Goal: Task Accomplishment & Management: Manage account settings

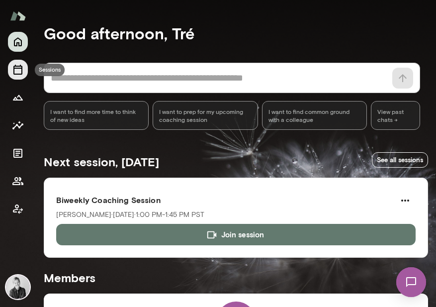
click at [21, 76] on button "Sessions" at bounding box center [18, 70] width 20 height 20
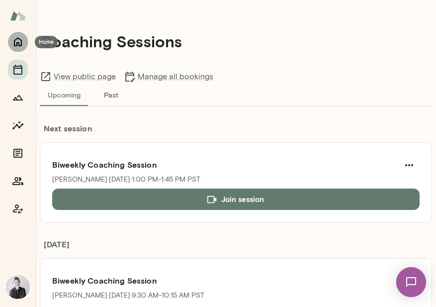
click at [18, 42] on icon "Home" at bounding box center [18, 42] width 8 height 9
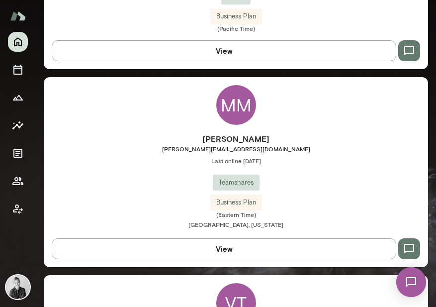
scroll to position [411, 0]
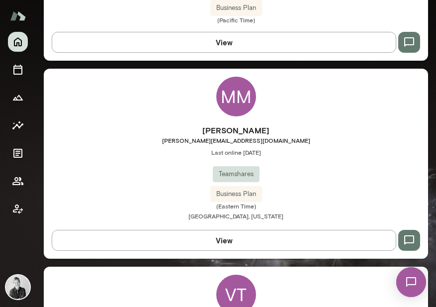
click at [234, 99] on div "MM" at bounding box center [236, 97] width 40 height 40
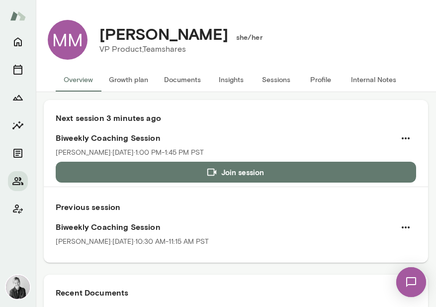
click at [412, 278] on img at bounding box center [411, 282] width 41 height 41
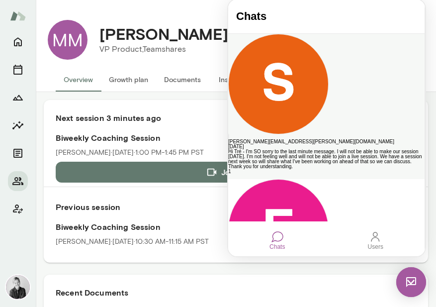
click at [320, 149] on div "Hi Tré - I'm SO sorry to the last minute message. I will not be able to make ou…" at bounding box center [326, 159] width 196 height 20
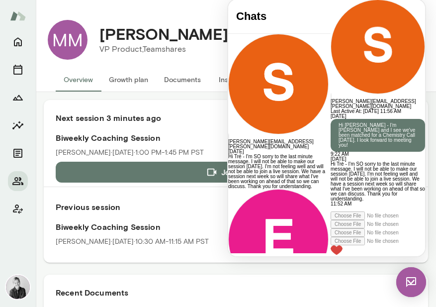
click at [410, 274] on img at bounding box center [411, 282] width 30 height 30
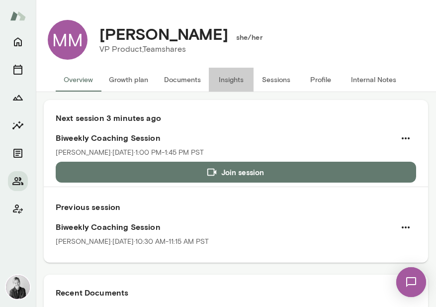
click at [226, 77] on button "Insights" at bounding box center [231, 80] width 45 height 24
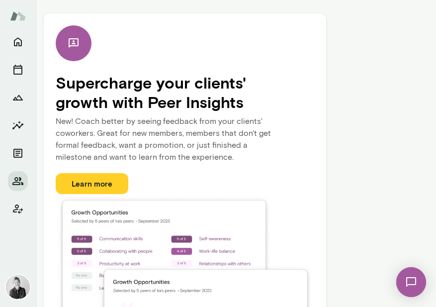
scroll to position [190, 0]
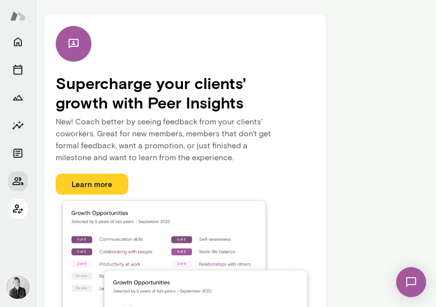
click at [17, 207] on icon "Client app" at bounding box center [18, 208] width 10 height 9
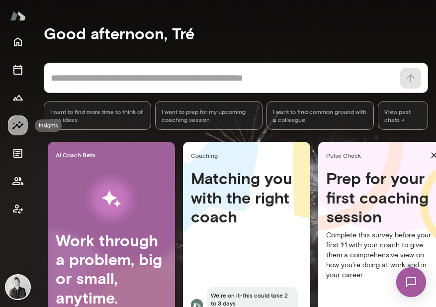
click at [20, 123] on icon "Insights" at bounding box center [18, 125] width 12 height 12
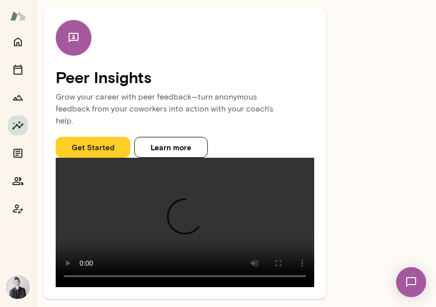
scroll to position [116, 0]
click at [21, 209] on icon "Coach app" at bounding box center [18, 208] width 10 height 9
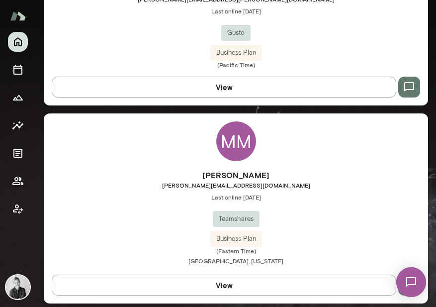
scroll to position [371, 0]
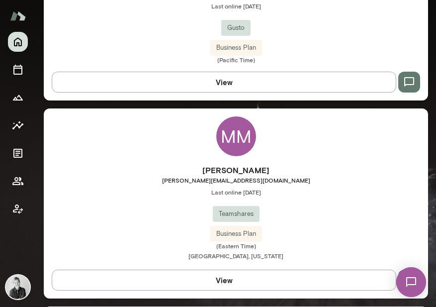
click at [238, 129] on div "MM" at bounding box center [236, 136] width 40 height 40
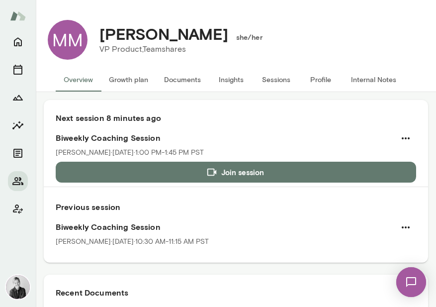
click at [125, 77] on button "Growth plan" at bounding box center [128, 80] width 55 height 24
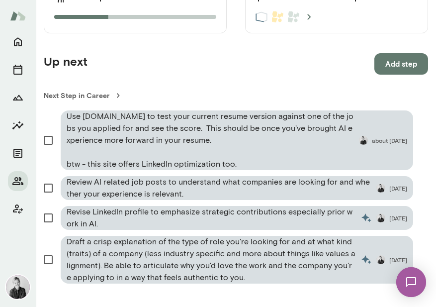
scroll to position [612, 0]
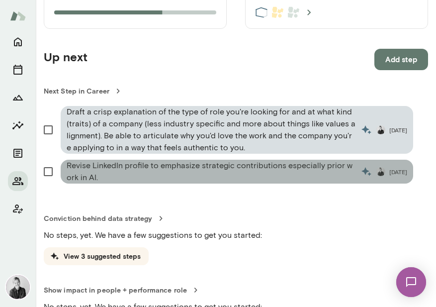
click at [389, 168] on span "[DATE]" at bounding box center [398, 172] width 18 height 8
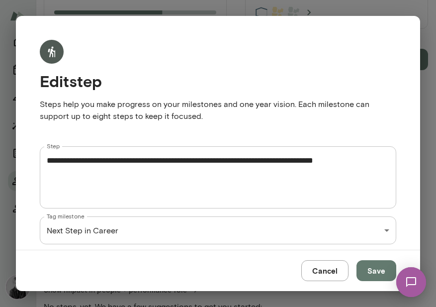
scroll to position [54, 0]
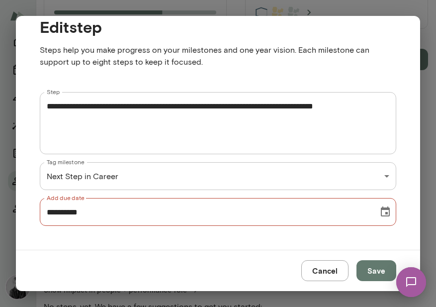
click at [381, 214] on icon "Choose date, selected date is Jul 29, 2025" at bounding box center [385, 211] width 9 height 10
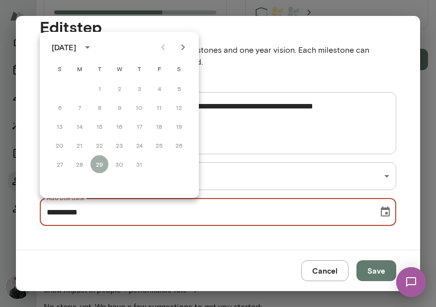
click at [178, 50] on icon "Next month" at bounding box center [183, 47] width 12 height 12
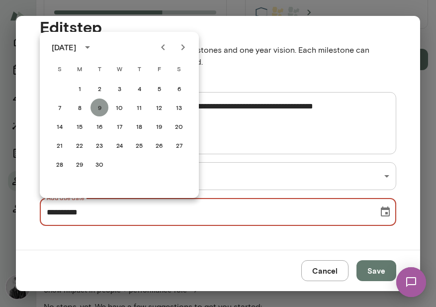
click at [102, 109] on button "9" at bounding box center [100, 107] width 18 height 18
type input "**********"
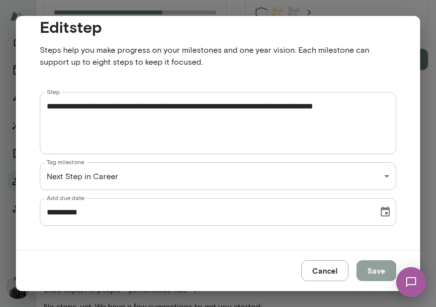
click at [381, 280] on button "Save" at bounding box center [377, 270] width 40 height 21
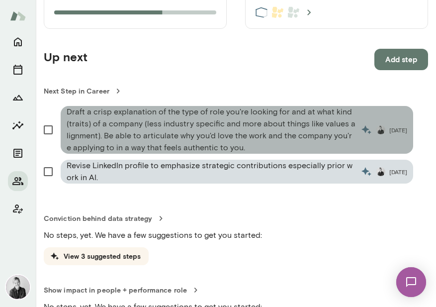
click at [389, 127] on span "[DATE]" at bounding box center [398, 130] width 18 height 8
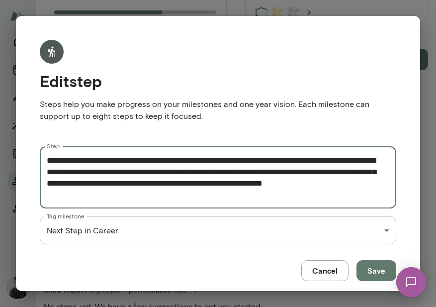
drag, startPoint x: 118, startPoint y: 200, endPoint x: 44, endPoint y: 157, distance: 85.6
click at [44, 157] on div "**********" at bounding box center [218, 177] width 357 height 62
drag, startPoint x: 117, startPoint y: 199, endPoint x: 36, endPoint y: 152, distance: 94.3
click at [36, 152] on div "**********" at bounding box center [210, 205] width 373 height 150
drag, startPoint x: 111, startPoint y: 196, endPoint x: 44, endPoint y: 160, distance: 76.8
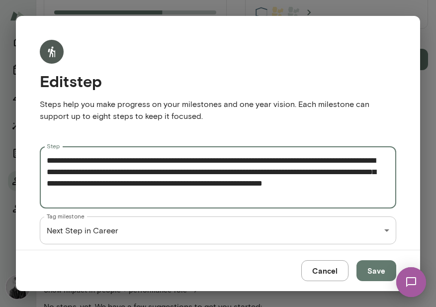
click at [44, 160] on div "**********" at bounding box center [218, 177] width 357 height 62
paste textarea
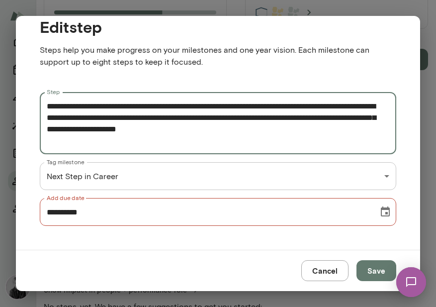
type textarea "**********"
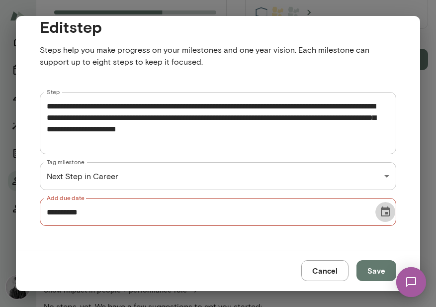
click at [381, 208] on icon "Choose date, selected date is Jul 29, 2025" at bounding box center [385, 211] width 9 height 10
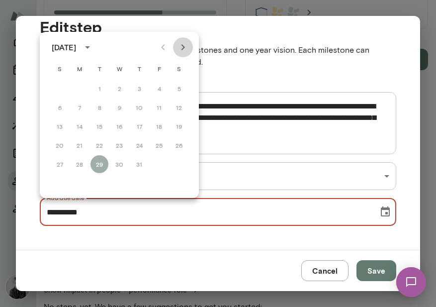
click at [179, 45] on icon "Next month" at bounding box center [183, 47] width 12 height 12
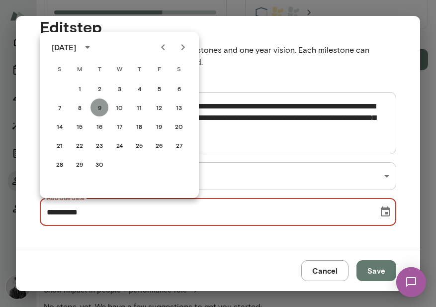
click at [97, 107] on button "9" at bounding box center [100, 107] width 18 height 18
type input "**********"
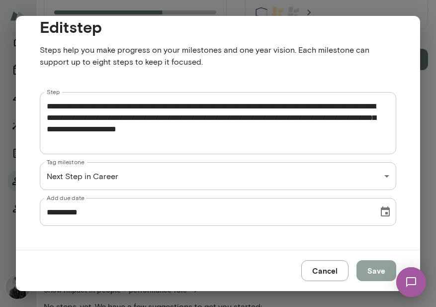
click at [378, 272] on button "Save" at bounding box center [377, 270] width 40 height 21
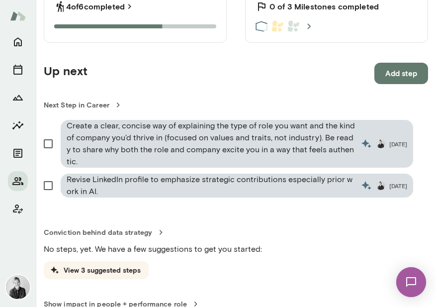
scroll to position [595, 0]
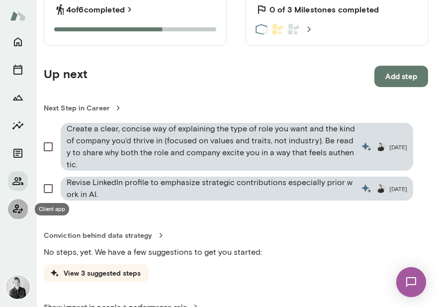
click at [21, 210] on icon "Client app" at bounding box center [18, 209] width 12 height 12
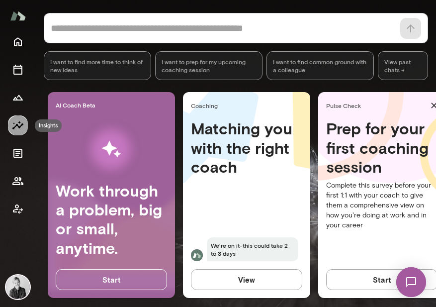
click at [23, 124] on icon "Insights" at bounding box center [18, 125] width 12 height 12
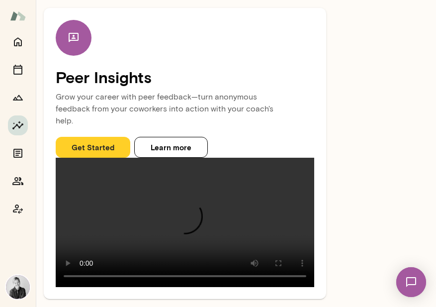
scroll to position [147, 0]
click at [169, 137] on button "Learn more" at bounding box center [171, 147] width 74 height 21
click at [22, 43] on icon "Home" at bounding box center [18, 42] width 12 height 12
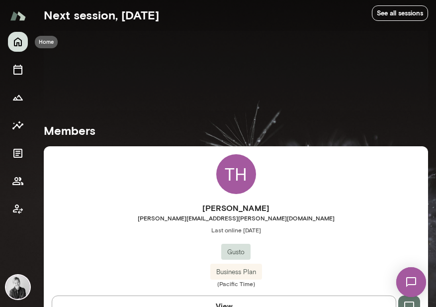
scroll to position [154, 0]
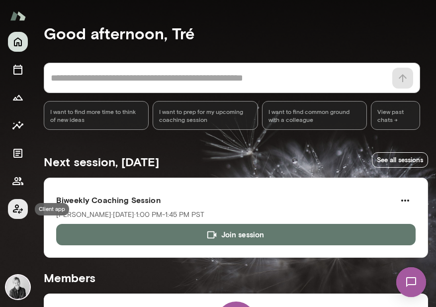
click at [22, 206] on icon "Client app" at bounding box center [18, 209] width 12 height 12
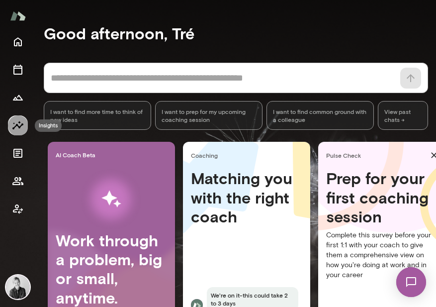
click at [11, 123] on button "Insights" at bounding box center [18, 125] width 20 height 20
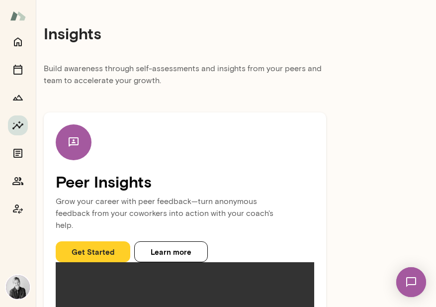
click at [412, 187] on main "Insights Build awareness through self-assessments and insights from your peers …" at bounding box center [236, 153] width 400 height 307
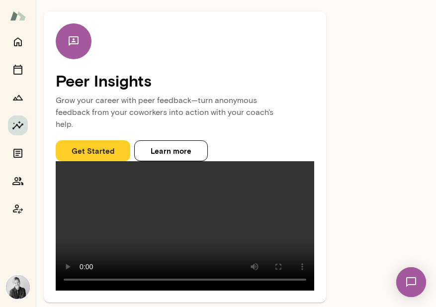
scroll to position [147, 0]
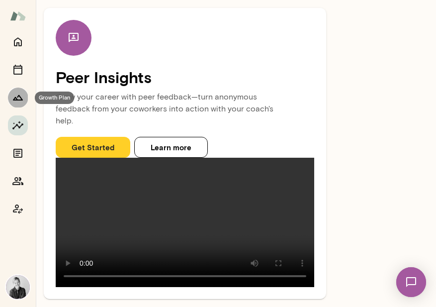
click at [24, 96] on button "Growth Plan" at bounding box center [18, 98] width 20 height 20
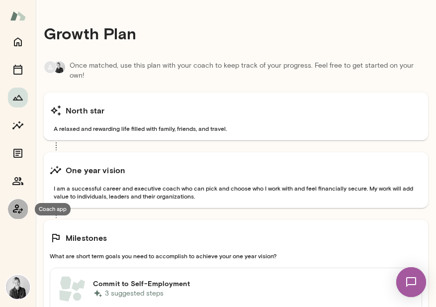
click at [15, 212] on icon "Coach app" at bounding box center [18, 208] width 10 height 9
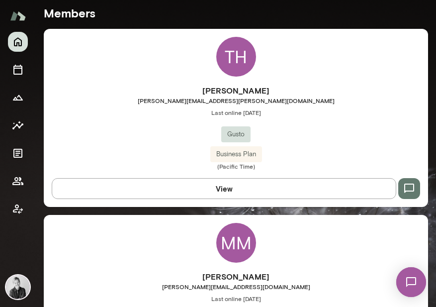
scroll to position [271, 0]
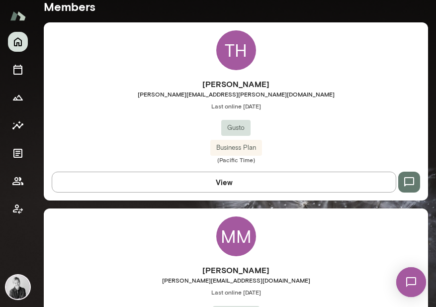
click at [227, 232] on div "MM" at bounding box center [236, 236] width 40 height 40
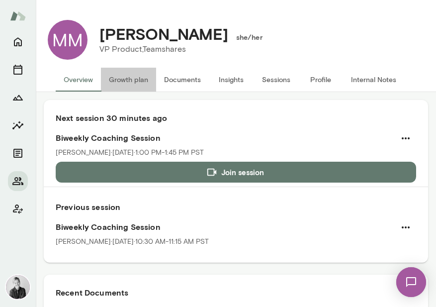
click at [127, 79] on button "Growth plan" at bounding box center [128, 80] width 55 height 24
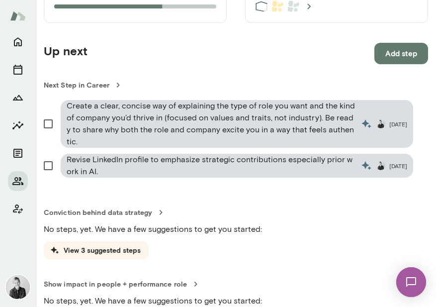
scroll to position [619, 0]
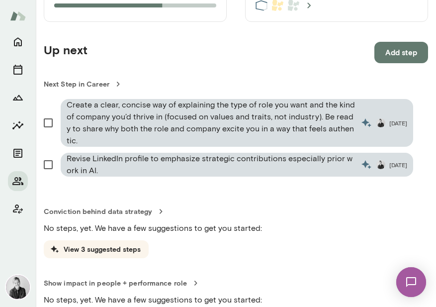
click at [0, 0] on icon "button" at bounding box center [0, 0] width 0 height 0
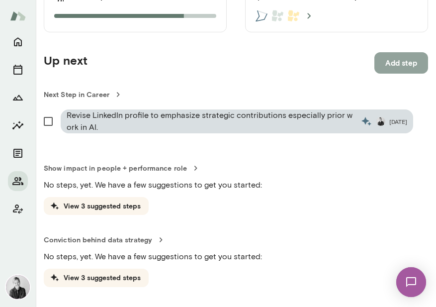
click at [387, 67] on button "Add step" at bounding box center [401, 62] width 54 height 21
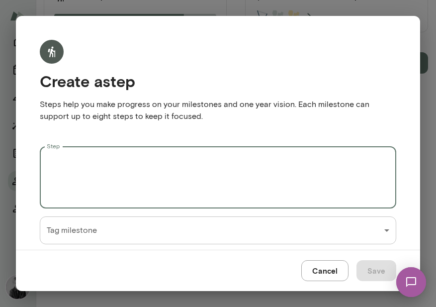
click at [67, 165] on textarea "Step" at bounding box center [218, 178] width 343 height 46
type textarea "*"
click at [80, 164] on textarea "**********" at bounding box center [214, 178] width 335 height 46
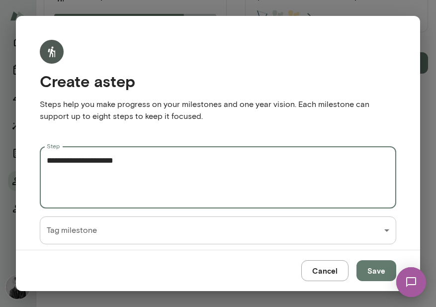
drag, startPoint x: 139, startPoint y: 160, endPoint x: 44, endPoint y: 163, distance: 95.5
click at [44, 163] on div "**********" at bounding box center [218, 177] width 357 height 62
click at [140, 161] on textarea "**********" at bounding box center [214, 178] width 335 height 46
drag, startPoint x: 138, startPoint y: 161, endPoint x: 43, endPoint y: 160, distance: 95.5
click at [43, 160] on div "**********" at bounding box center [218, 177] width 357 height 62
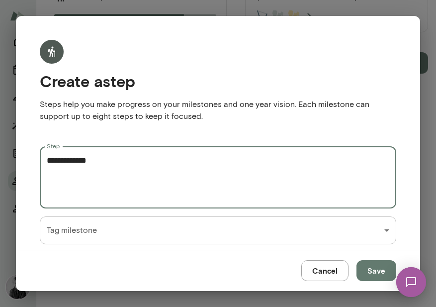
type textarea "**********"
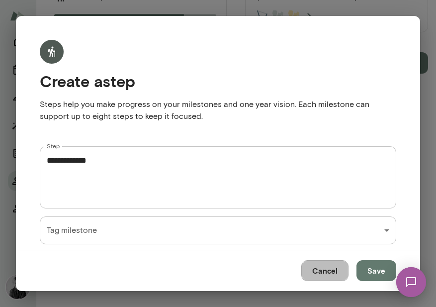
click at [324, 268] on button "Cancel" at bounding box center [324, 270] width 47 height 21
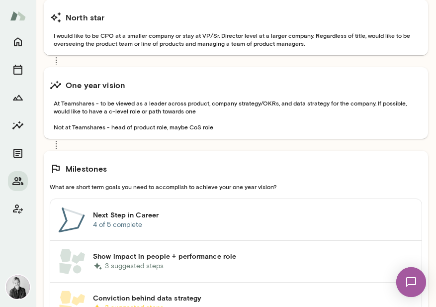
scroll to position [291, 0]
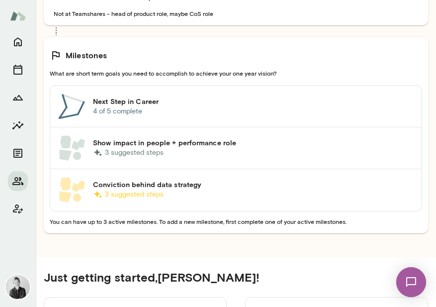
click at [223, 189] on p "3 suggested steps" at bounding box center [253, 194] width 321 height 10
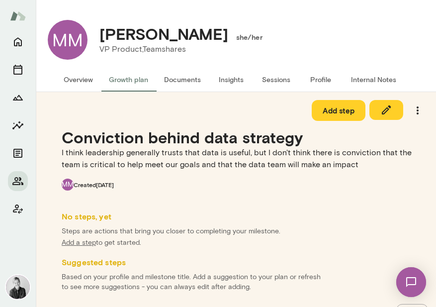
click at [380, 109] on icon "button" at bounding box center [386, 110] width 12 height 12
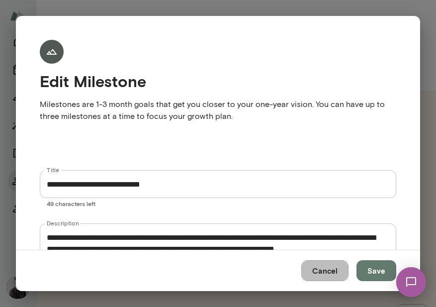
click at [318, 269] on button "Cancel" at bounding box center [324, 270] width 47 height 21
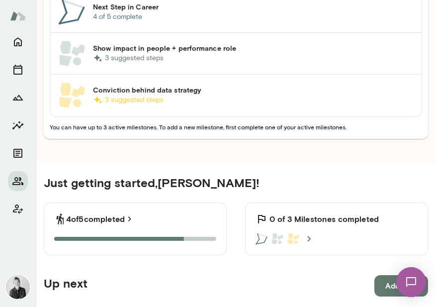
scroll to position [417, 0]
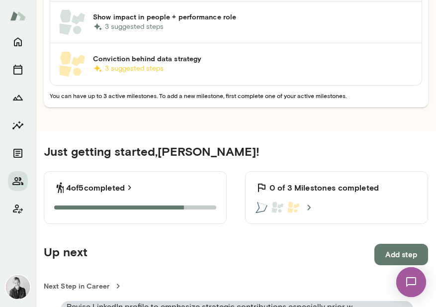
click at [336, 67] on p "3 suggested steps" at bounding box center [253, 69] width 321 height 10
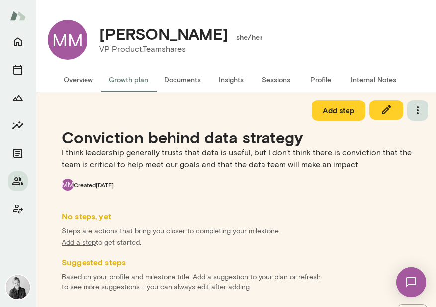
click at [417, 107] on icon "button" at bounding box center [418, 110] width 2 height 8
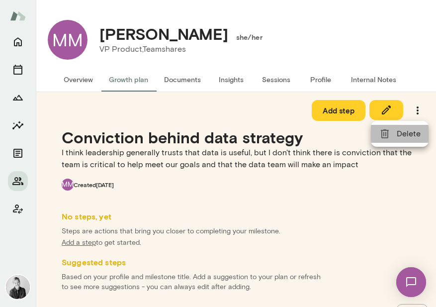
click at [406, 129] on span "Delete" at bounding box center [409, 134] width 24 height 12
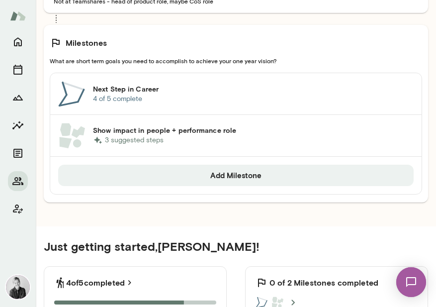
scroll to position [306, 0]
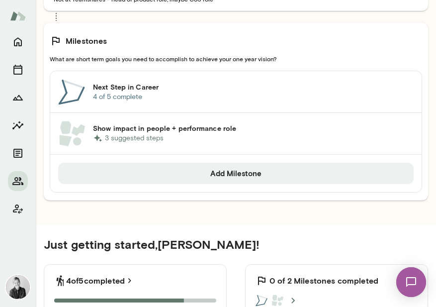
click at [198, 133] on p "3 suggested steps" at bounding box center [253, 138] width 321 height 10
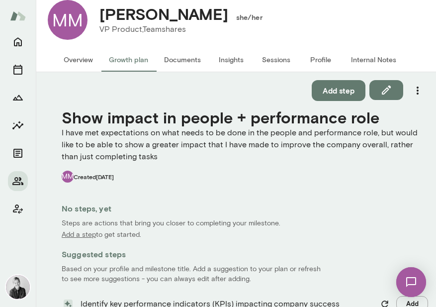
scroll to position [0, 0]
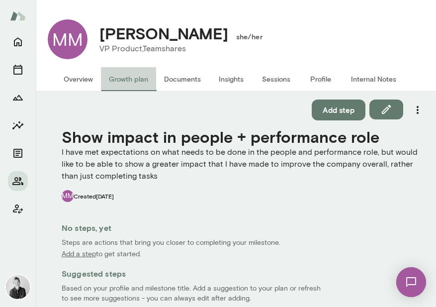
click at [136, 77] on button "Growth plan" at bounding box center [128, 79] width 55 height 24
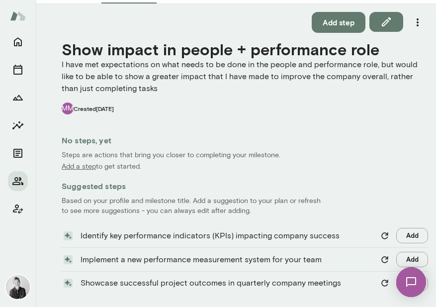
scroll to position [0, 0]
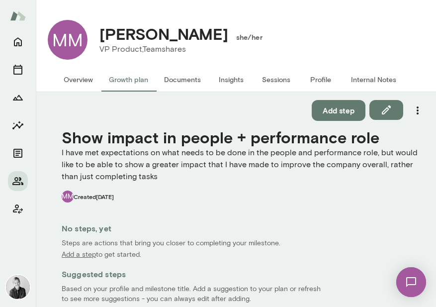
click at [131, 84] on button "Growth plan" at bounding box center [128, 80] width 55 height 24
click at [126, 85] on button "Growth plan" at bounding box center [128, 80] width 55 height 24
click at [92, 79] on button "Overview" at bounding box center [78, 80] width 45 height 24
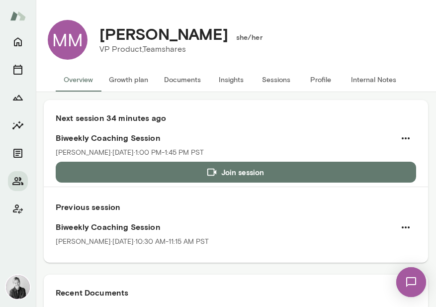
click at [132, 79] on button "Growth plan" at bounding box center [128, 80] width 55 height 24
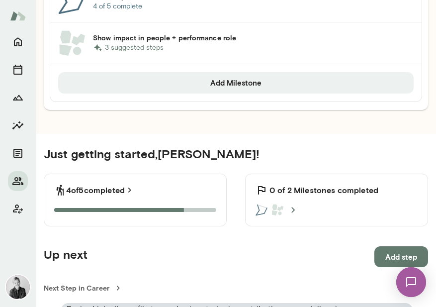
scroll to position [397, 0]
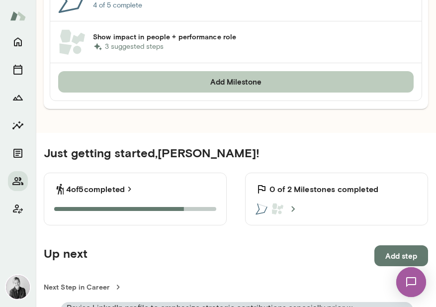
click at [220, 84] on button "Add Milestone" at bounding box center [236, 81] width 356 height 21
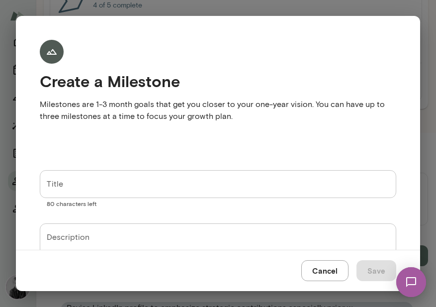
click at [110, 185] on input "Title" at bounding box center [218, 184] width 357 height 28
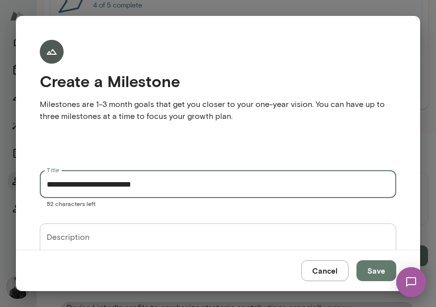
scroll to position [60, 0]
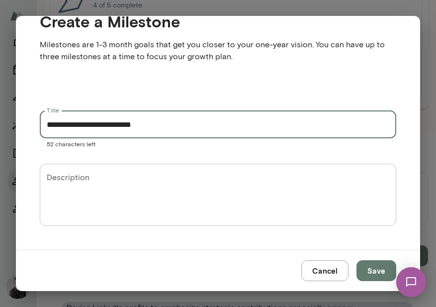
type input "**********"
click at [58, 173] on textarea "Description" at bounding box center [218, 195] width 343 height 46
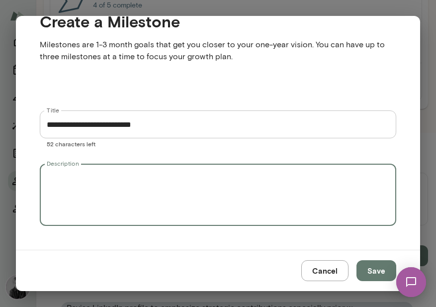
click at [135, 187] on textarea "Description" at bounding box center [218, 195] width 343 height 46
click at [109, 186] on textarea "Description" at bounding box center [218, 195] width 343 height 46
click at [92, 191] on textarea "Description" at bounding box center [218, 195] width 343 height 46
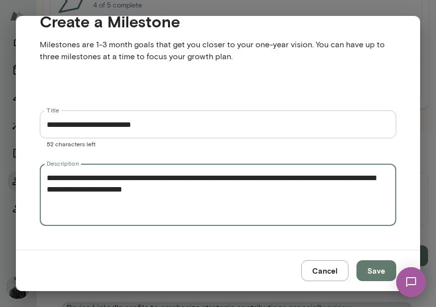
type textarea "**********"
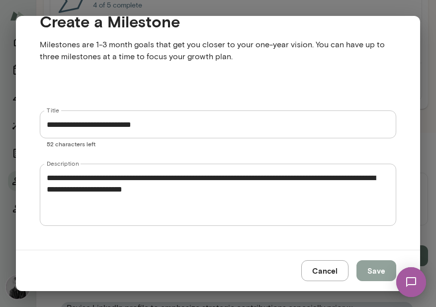
click at [373, 268] on button "Save" at bounding box center [377, 270] width 40 height 21
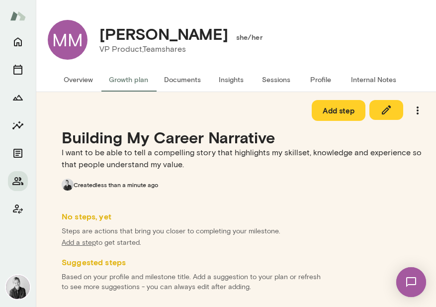
scroll to position [2, 0]
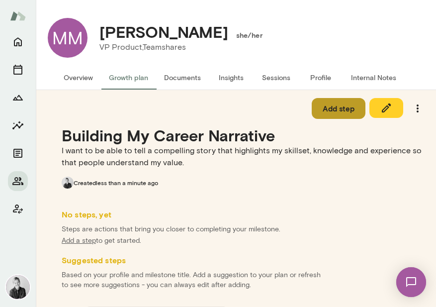
click at [319, 113] on button "Add step" at bounding box center [339, 108] width 54 height 21
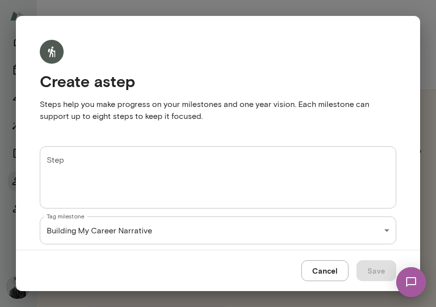
click at [113, 175] on textarea "Step" at bounding box center [218, 178] width 343 height 46
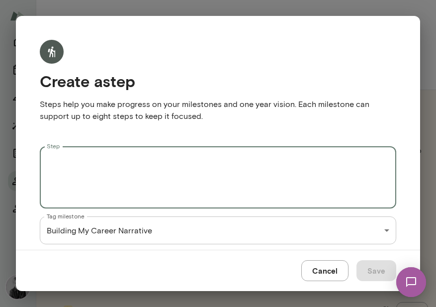
click at [86, 159] on textarea "Step" at bounding box center [218, 178] width 343 height 46
click at [97, 158] on textarea "Step" at bounding box center [218, 178] width 343 height 46
click at [191, 174] on textarea "Step" at bounding box center [218, 178] width 343 height 46
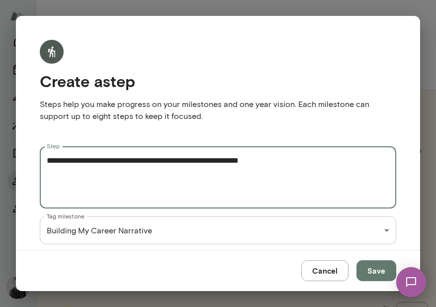
drag, startPoint x: 98, startPoint y: 161, endPoint x: 47, endPoint y: 157, distance: 51.9
click at [47, 157] on textarea "**********" at bounding box center [214, 178] width 335 height 46
click at [341, 43] on div "Create a step Steps help you make progress on your milestones and one year visi…" at bounding box center [210, 73] width 373 height 98
click at [305, 161] on textarea "**********" at bounding box center [214, 178] width 335 height 46
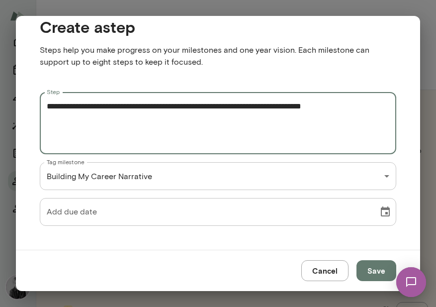
type textarea "**********"
click at [381, 213] on icon "Choose date" at bounding box center [385, 211] width 9 height 10
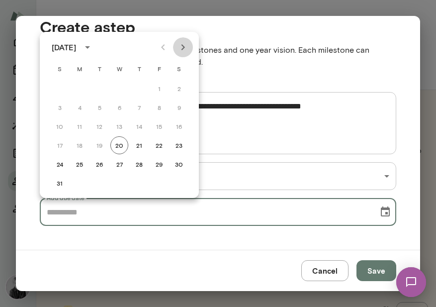
click at [183, 50] on icon "Next month" at bounding box center [183, 47] width 12 height 12
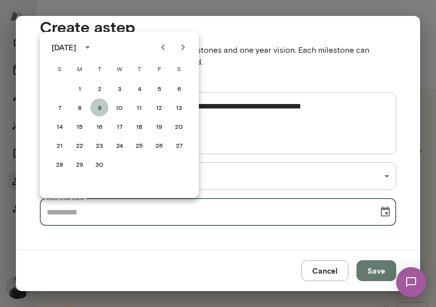
click at [99, 100] on button "9" at bounding box center [100, 107] width 18 height 18
type input "**********"
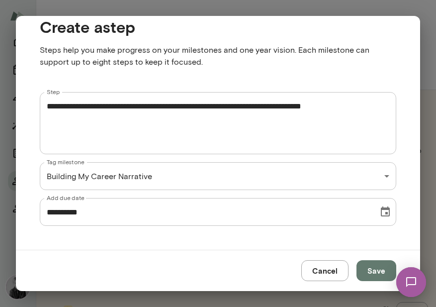
click at [365, 272] on button "Save" at bounding box center [377, 270] width 40 height 21
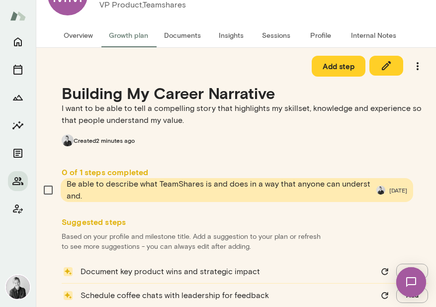
scroll to position [33, 0]
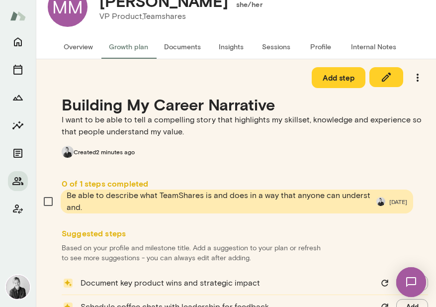
click at [332, 81] on button "Add step" at bounding box center [339, 77] width 54 height 21
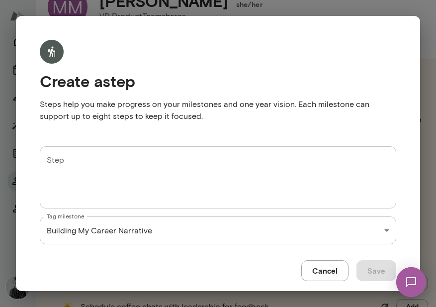
click at [194, 181] on textarea "Step" at bounding box center [218, 178] width 343 height 46
click at [322, 273] on button "Cancel" at bounding box center [324, 270] width 47 height 21
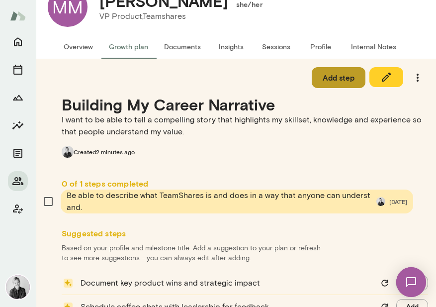
click at [326, 79] on button "Add step" at bounding box center [339, 77] width 54 height 21
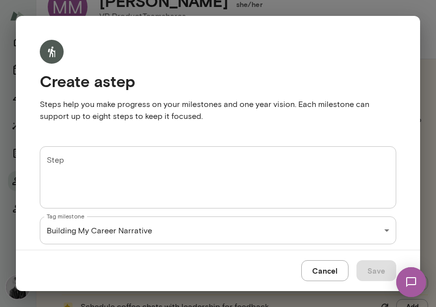
click at [92, 166] on textarea "Step" at bounding box center [218, 178] width 343 height 46
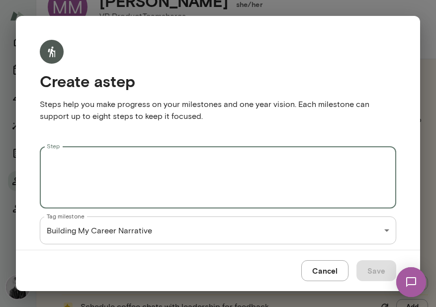
click at [109, 173] on textarea "Step" at bounding box center [218, 178] width 343 height 46
type textarea "*"
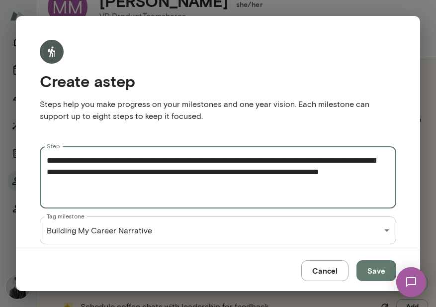
click at [98, 184] on textarea "**********" at bounding box center [214, 178] width 335 height 46
drag, startPoint x: 150, startPoint y: 183, endPoint x: 109, endPoint y: 182, distance: 40.8
click at [109, 182] on textarea "**********" at bounding box center [214, 178] width 335 height 46
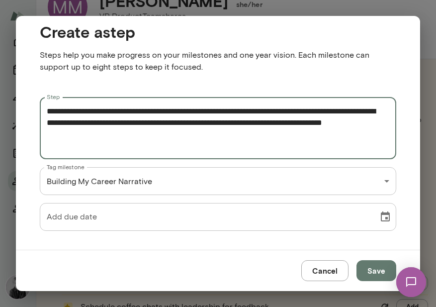
scroll to position [54, 0]
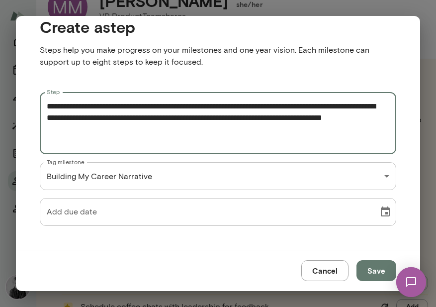
type textarea "**********"
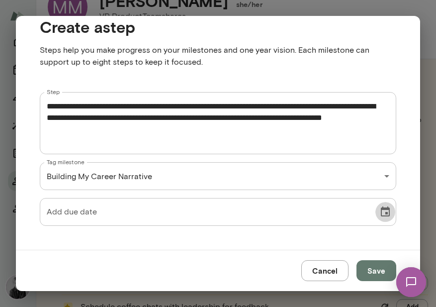
click at [384, 212] on button "Choose date" at bounding box center [385, 212] width 20 height 20
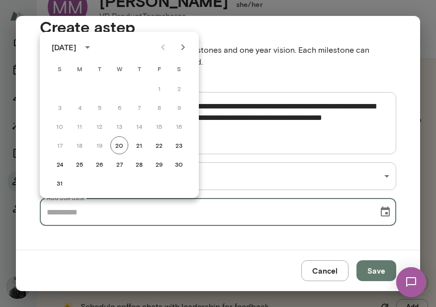
click at [186, 44] on icon "Next month" at bounding box center [183, 47] width 12 height 12
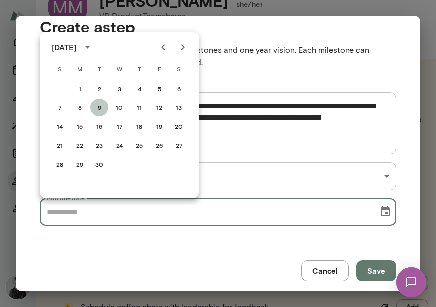
click at [101, 105] on button "9" at bounding box center [100, 107] width 18 height 18
type input "**********"
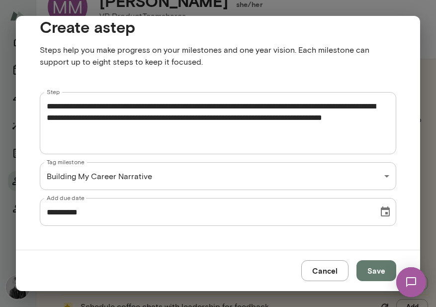
click at [166, 128] on textarea "**********" at bounding box center [214, 123] width 335 height 46
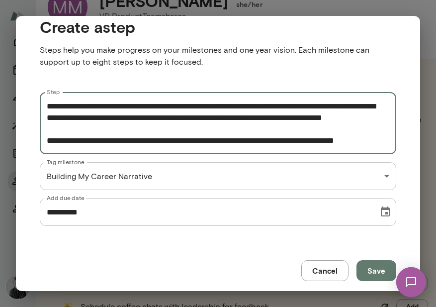
scroll to position [22, 0]
type textarea "**********"
click at [370, 270] on button "Save" at bounding box center [377, 270] width 40 height 21
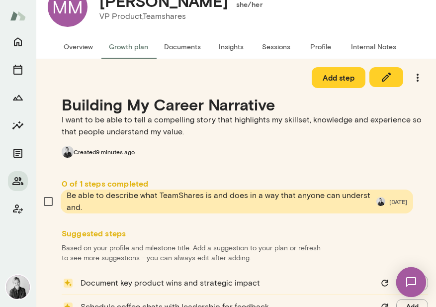
scroll to position [0, 0]
